Goal: Check status: Check status

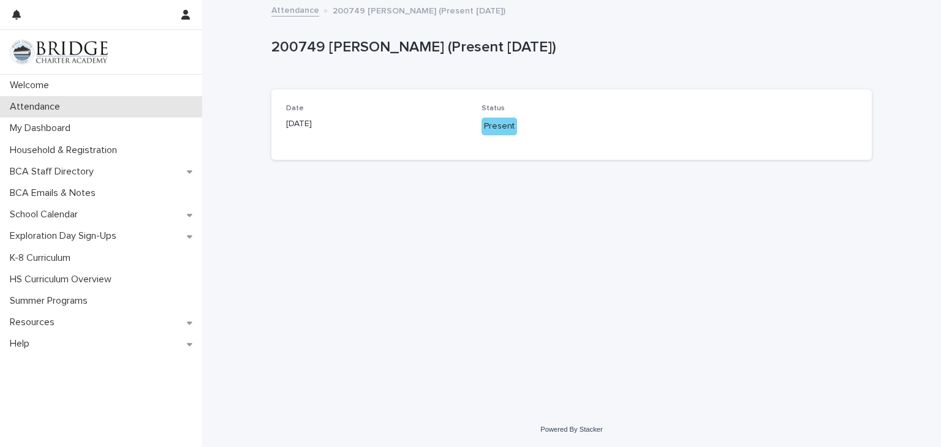
click at [18, 105] on p "Attendance" at bounding box center [37, 107] width 65 height 12
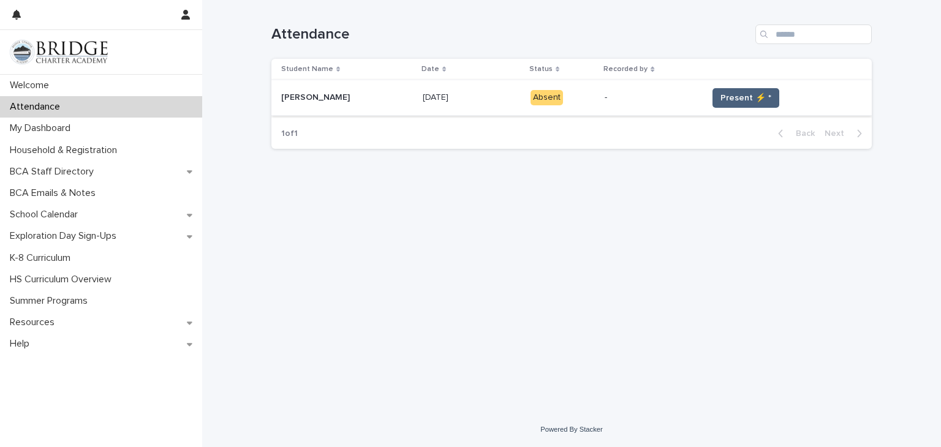
click at [730, 97] on span "Present ⚡ *" at bounding box center [745, 98] width 51 height 12
